Goal: Find specific page/section: Find specific page/section

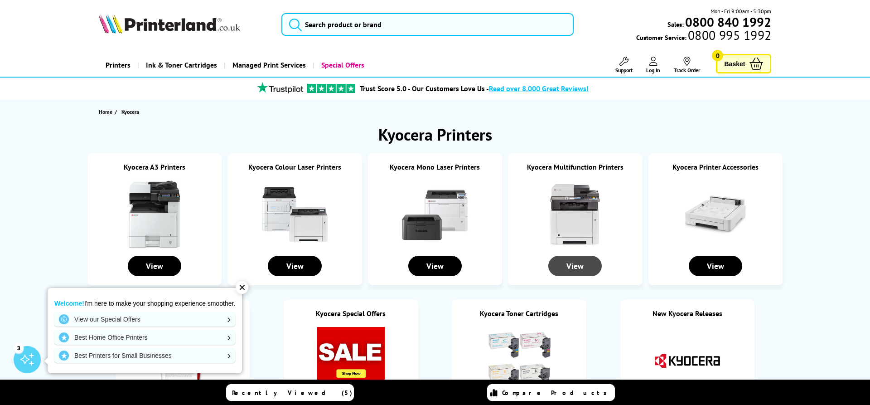
click at [570, 260] on div "View" at bounding box center [574, 266] width 53 height 20
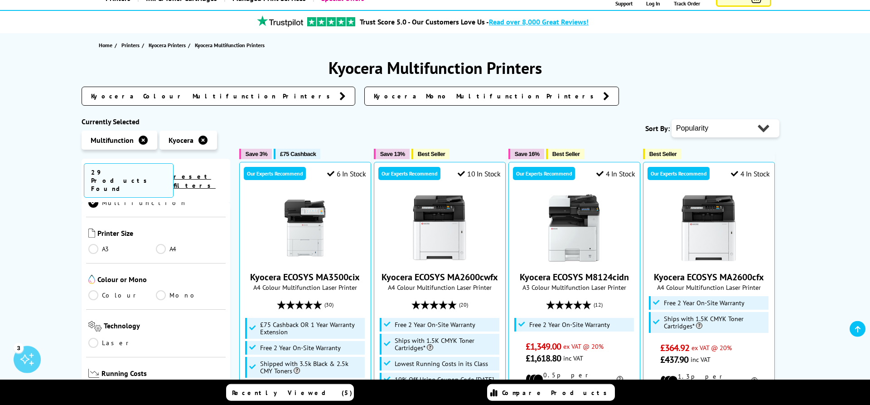
scroll to position [73, 0]
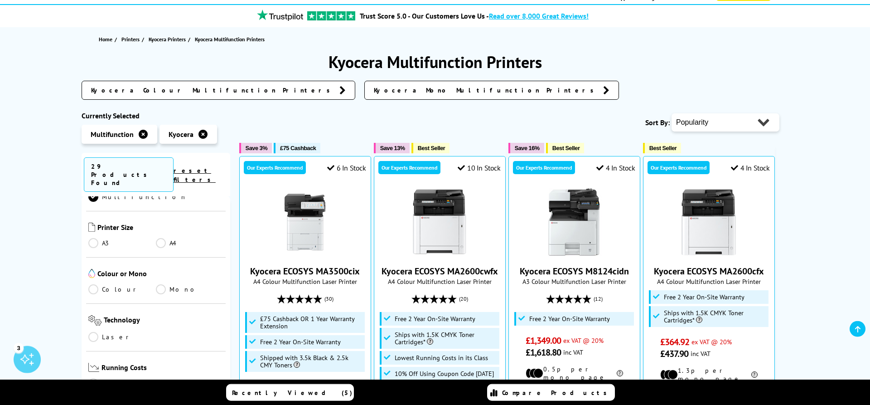
click at [95, 284] on link "Colour" at bounding box center [122, 289] width 68 height 10
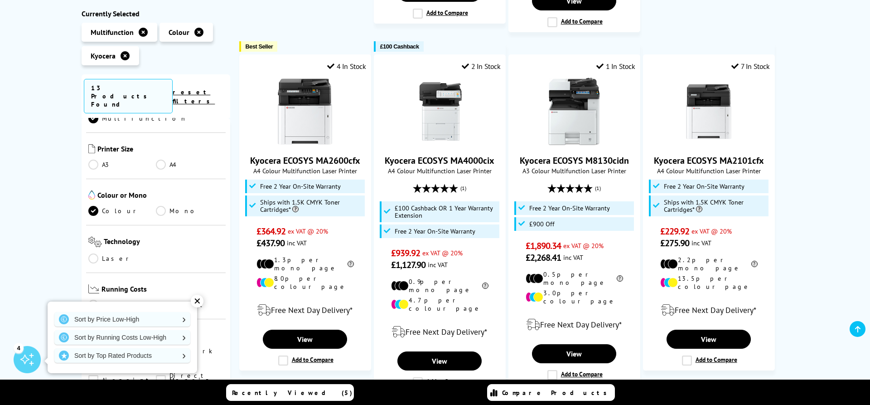
scroll to position [539, 0]
